Goal: Transaction & Acquisition: Purchase product/service

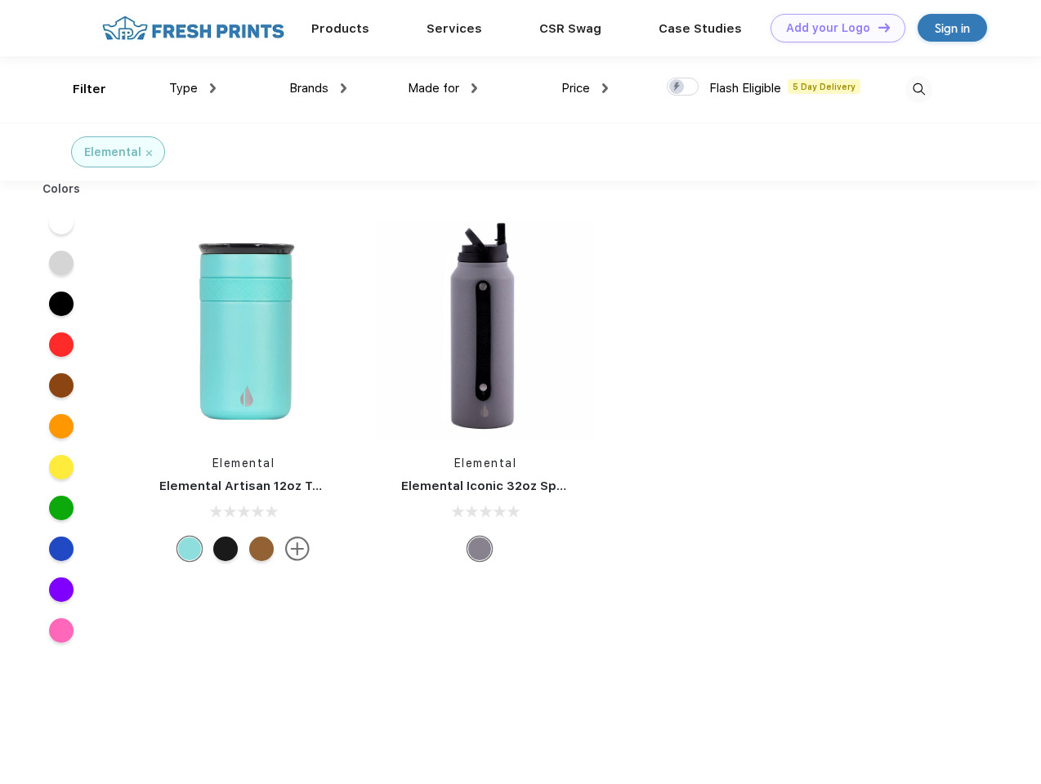
click at [832, 28] on link "Add your Logo Design Tool" at bounding box center [837, 28] width 135 height 29
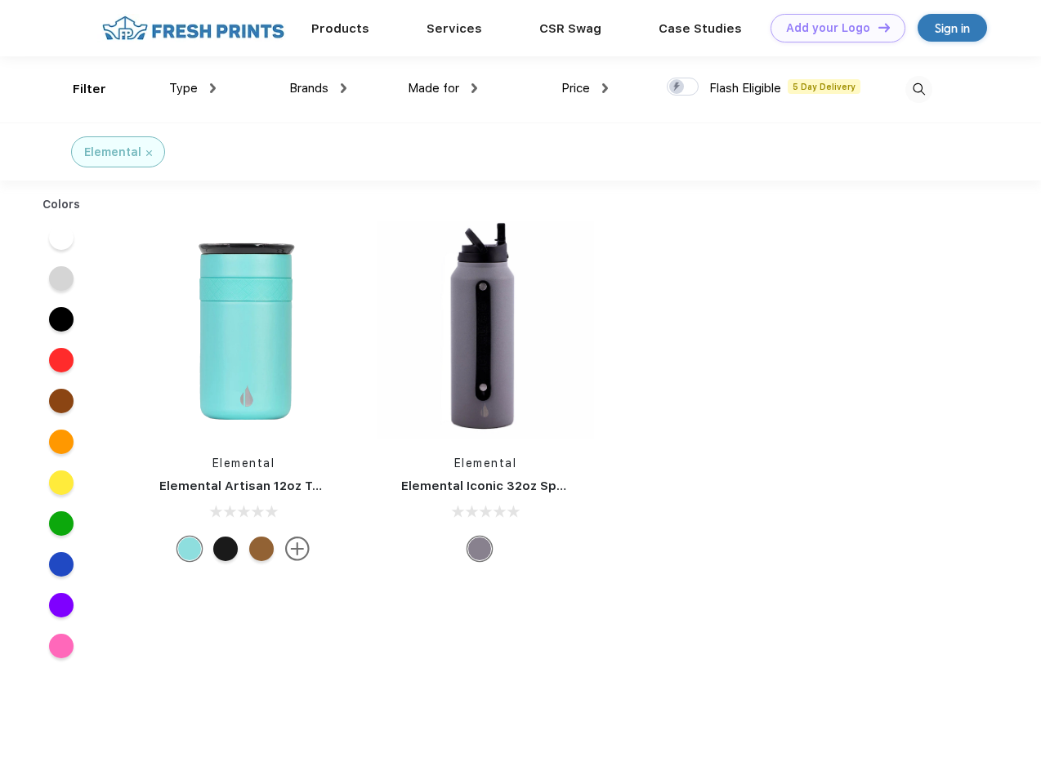
click at [0, 0] on div "Design Tool" at bounding box center [0, 0] width 0 height 0
click at [877, 27] on link "Add your Logo Design Tool" at bounding box center [837, 28] width 135 height 29
click at [78, 89] on div "Filter" at bounding box center [89, 89] width 33 height 19
click at [193, 88] on span "Type" at bounding box center [183, 88] width 29 height 15
click at [318, 88] on span "Brands" at bounding box center [308, 88] width 39 height 15
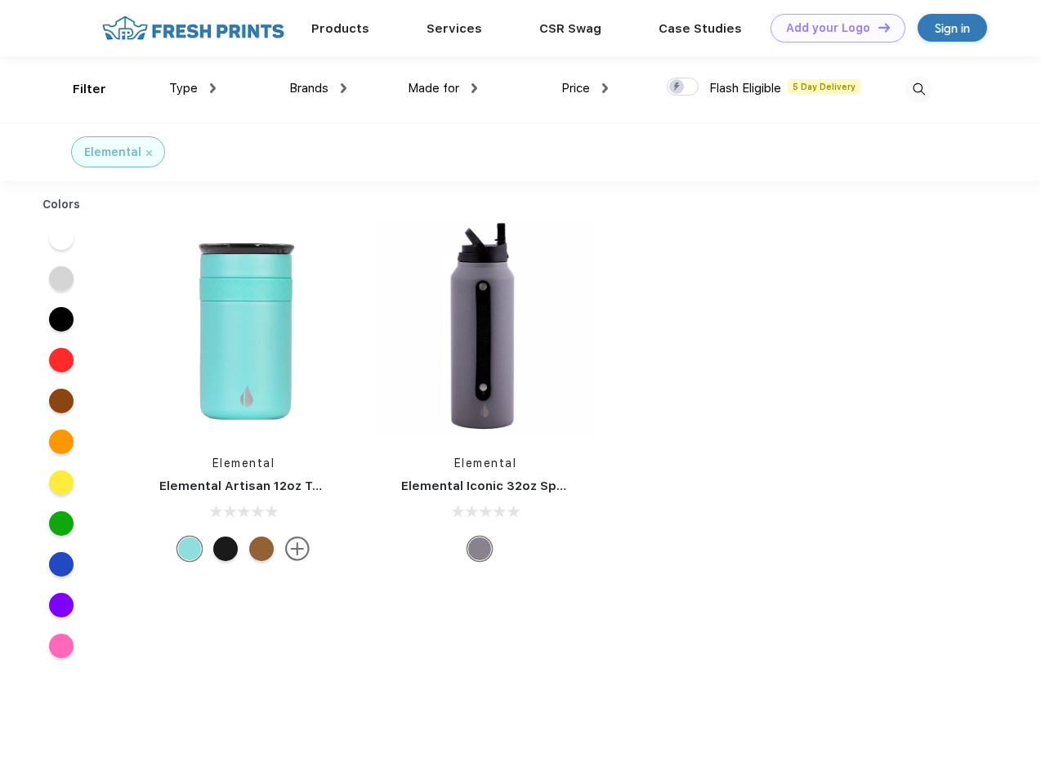
click at [443, 88] on span "Made for" at bounding box center [433, 88] width 51 height 15
click at [585, 88] on span "Price" at bounding box center [575, 88] width 29 height 15
click at [683, 87] on div at bounding box center [683, 87] width 32 height 18
click at [677, 87] on input "checkbox" at bounding box center [672, 82] width 11 height 11
click at [918, 89] on img at bounding box center [918, 89] width 27 height 27
